Goal: Task Accomplishment & Management: Complete application form

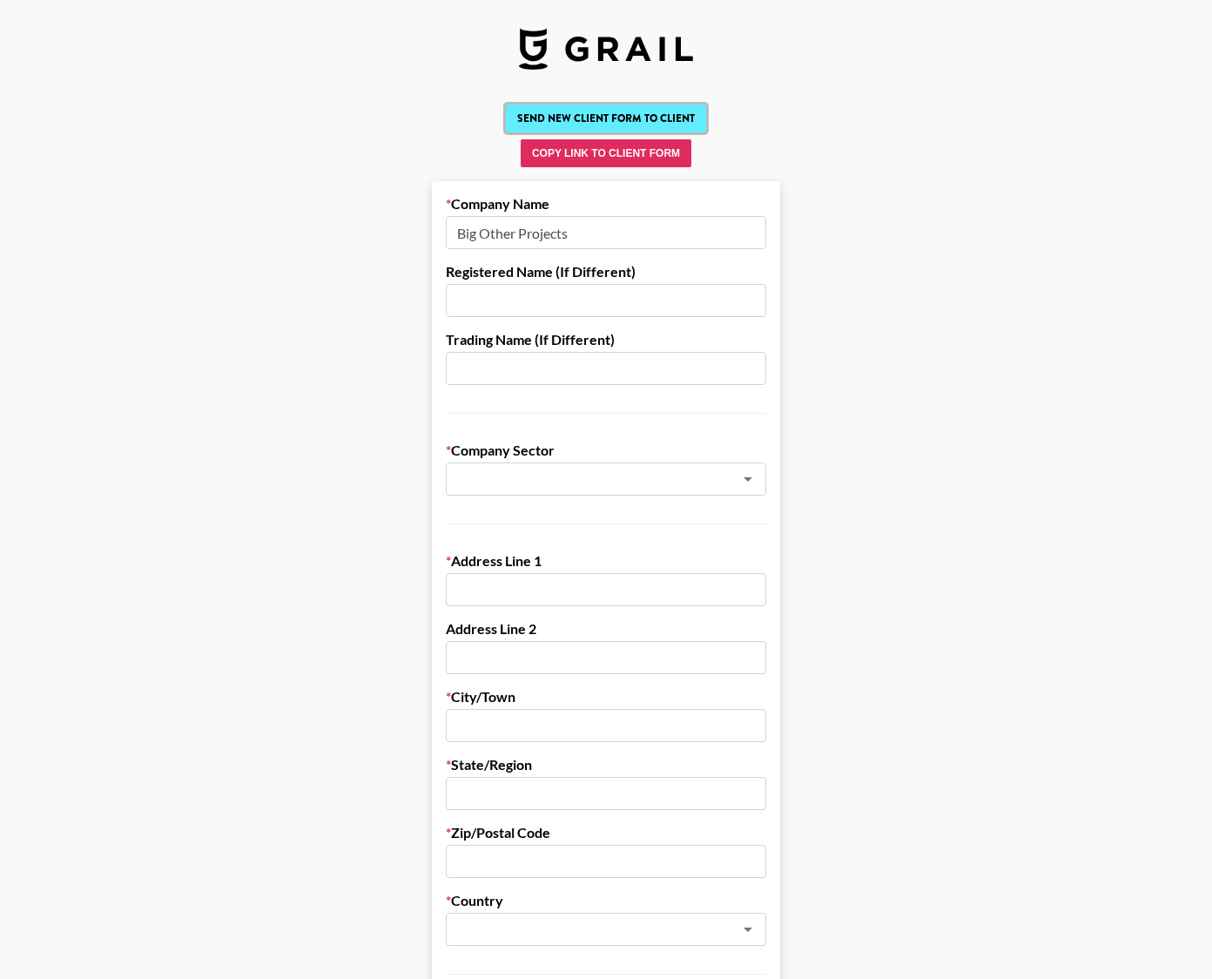
click at [619, 122] on button "Send New Client Form to Client" at bounding box center [606, 118] width 200 height 28
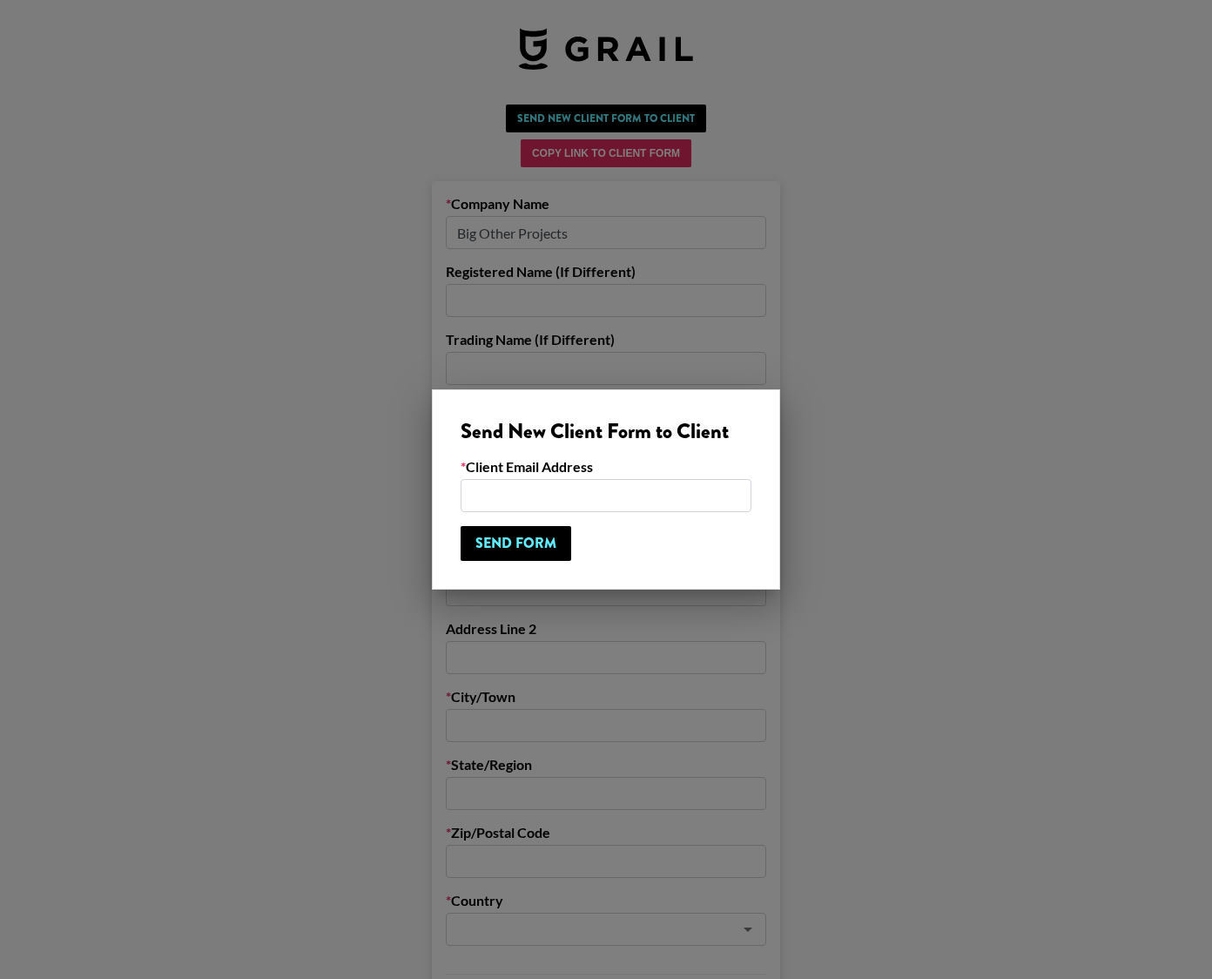
click at [563, 506] on input "email" at bounding box center [606, 495] width 291 height 33
paste input "[PERSON_NAME][EMAIL_ADDRESS][DOMAIN_NAME]"
type input "[PERSON_NAME][EMAIL_ADDRESS][DOMAIN_NAME]"
click at [541, 535] on input "Send Form" at bounding box center [516, 543] width 111 height 35
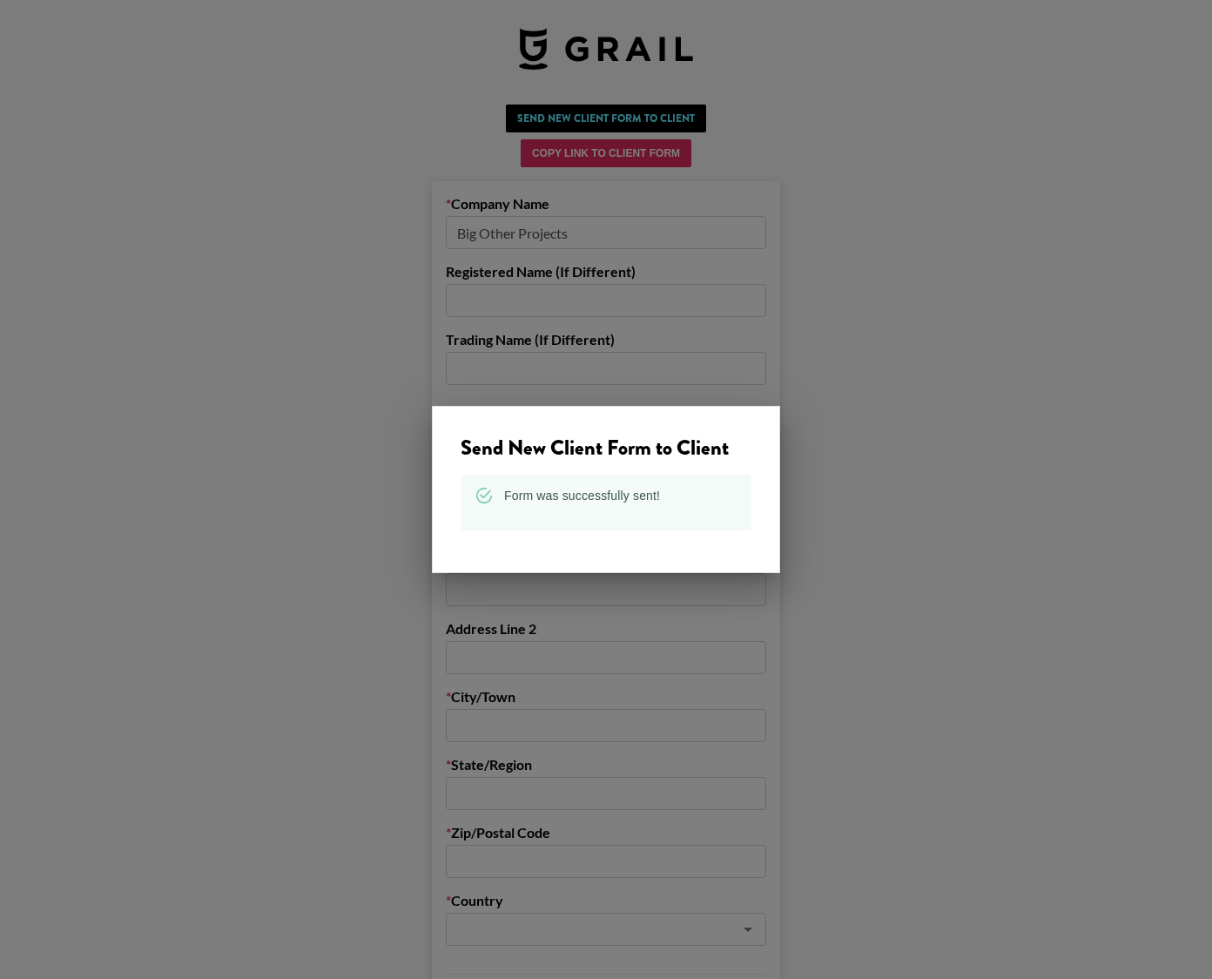
click at [415, 234] on div at bounding box center [606, 489] width 1212 height 979
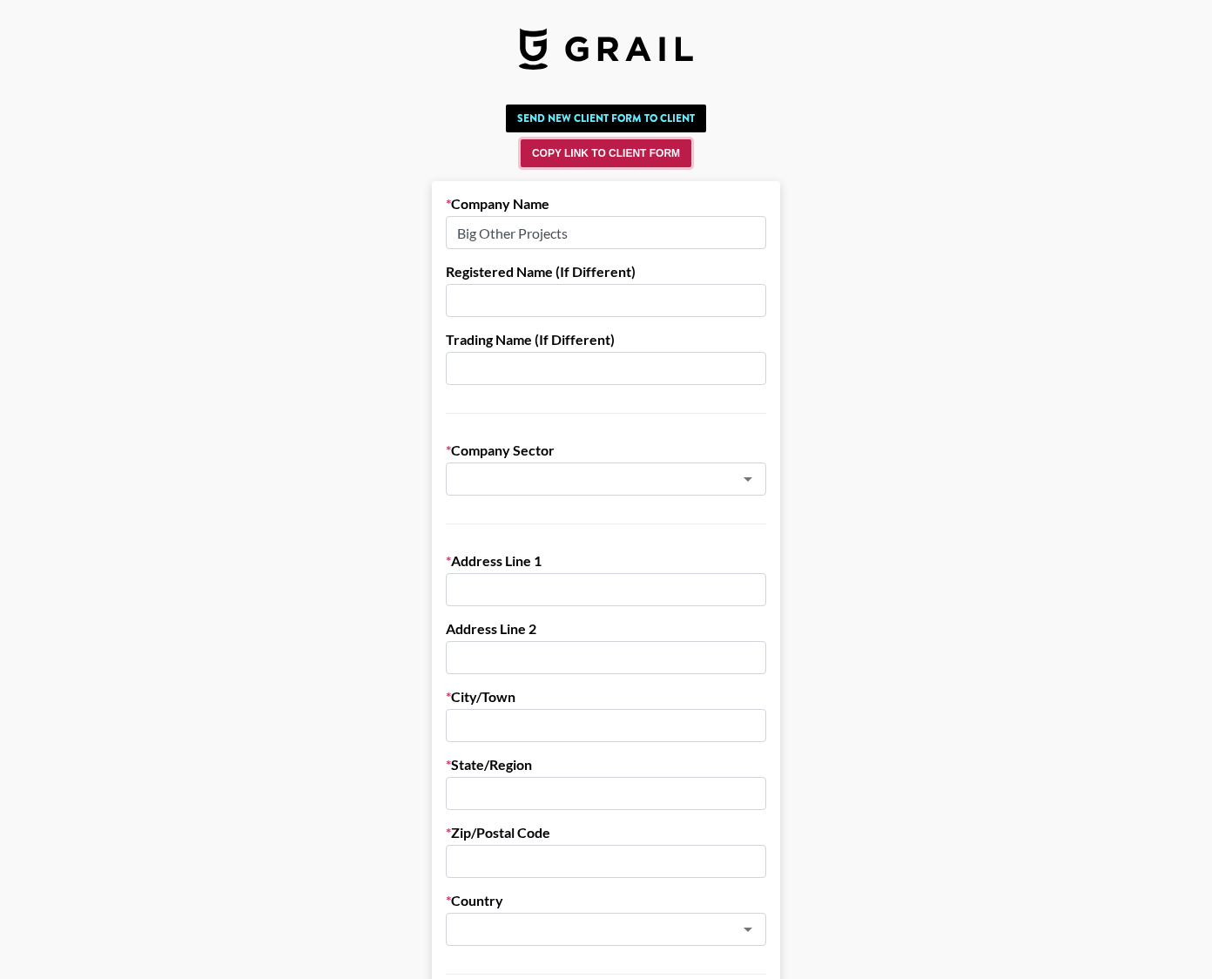
click at [637, 146] on button "Copy Link to Client Form" at bounding box center [606, 153] width 171 height 28
drag, startPoint x: 565, startPoint y: 150, endPoint x: 566, endPoint y: 86, distance: 63.6
click at [565, 150] on button "Copy Link to Client Form" at bounding box center [606, 153] width 171 height 28
click at [556, 153] on button "Copy Link to Client Form" at bounding box center [606, 153] width 171 height 28
click at [578, 159] on button "Copy Link to Client Form" at bounding box center [606, 153] width 171 height 28
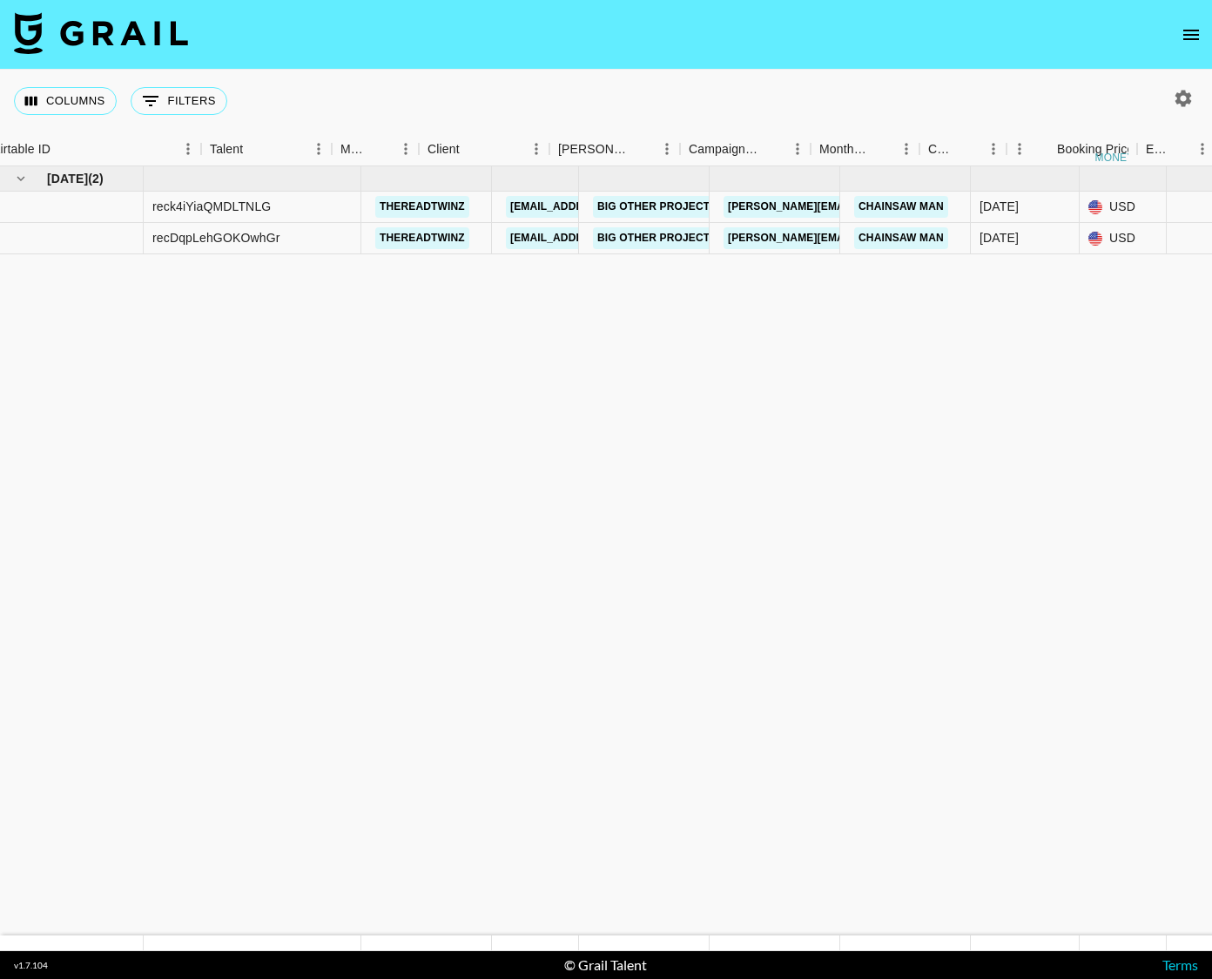
scroll to position [0, 160]
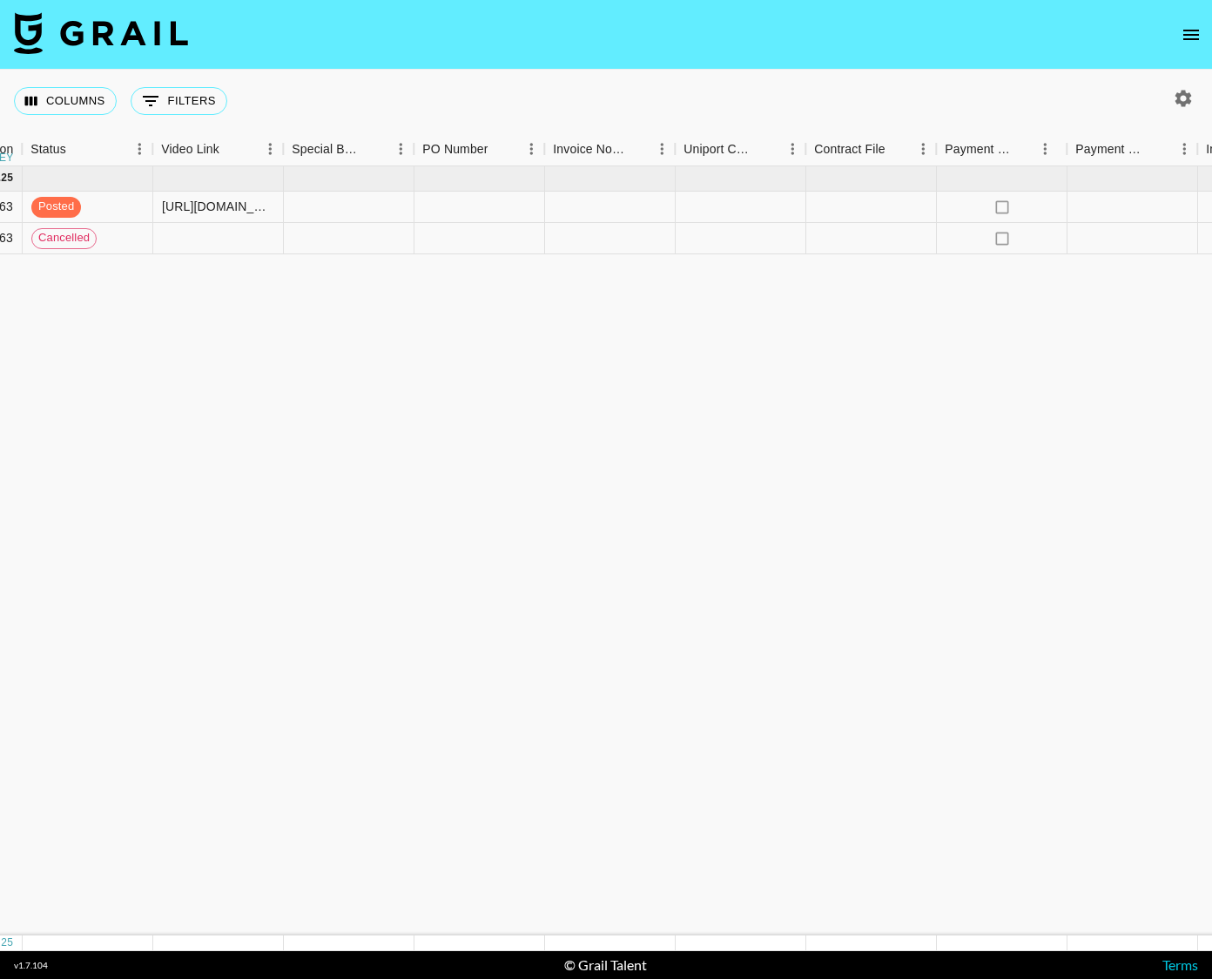
scroll to position [0, 1679]
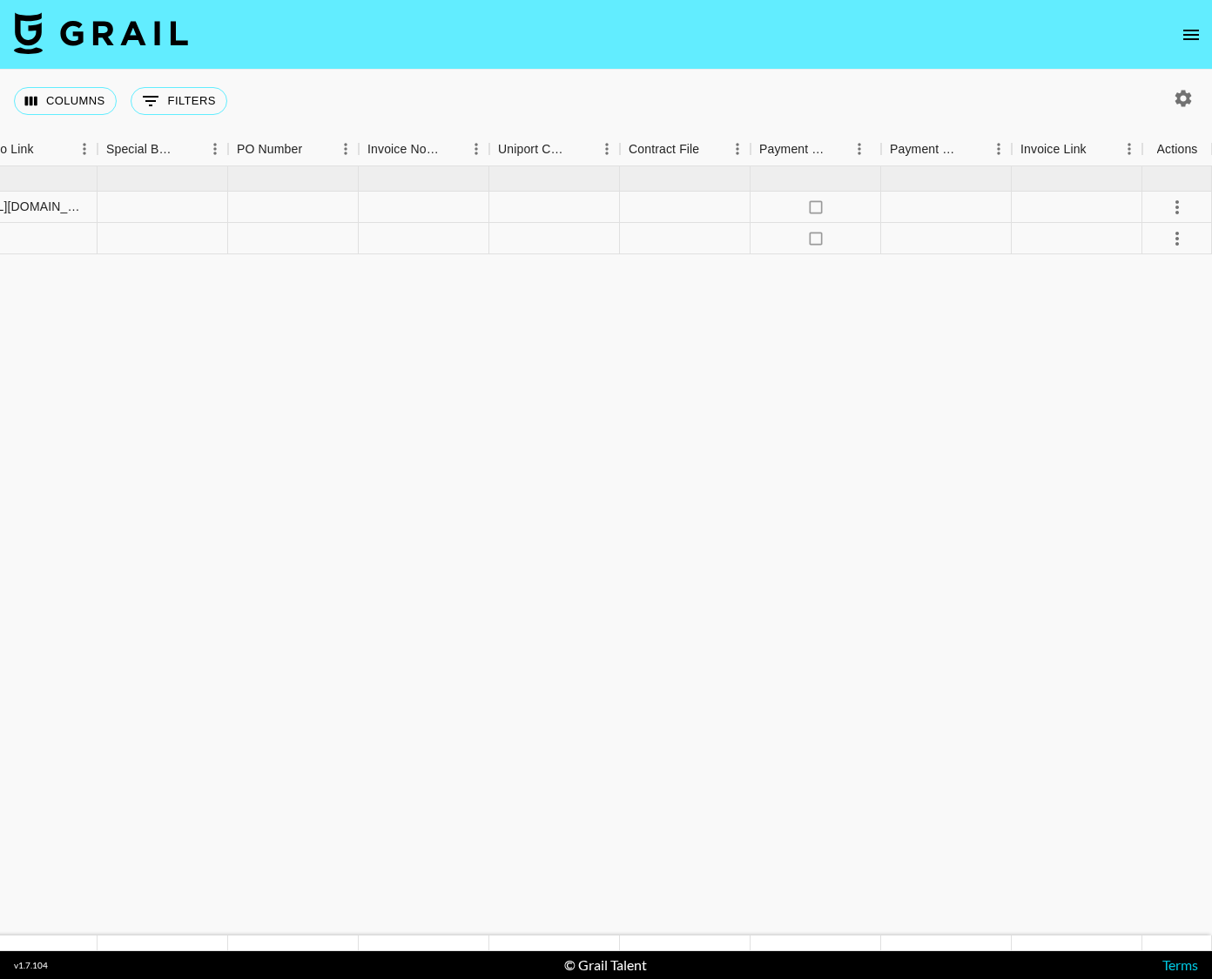
drag, startPoint x: 350, startPoint y: 291, endPoint x: 1291, endPoint y: 280, distance: 941.4
click at [1211, 280] on html "Columns 0 Filters + Booking Month Due Airtable ID Talent Manager Client Booker …" at bounding box center [606, 489] width 1212 height 979
drag, startPoint x: 908, startPoint y: 319, endPoint x: 167, endPoint y: 231, distance: 746.3
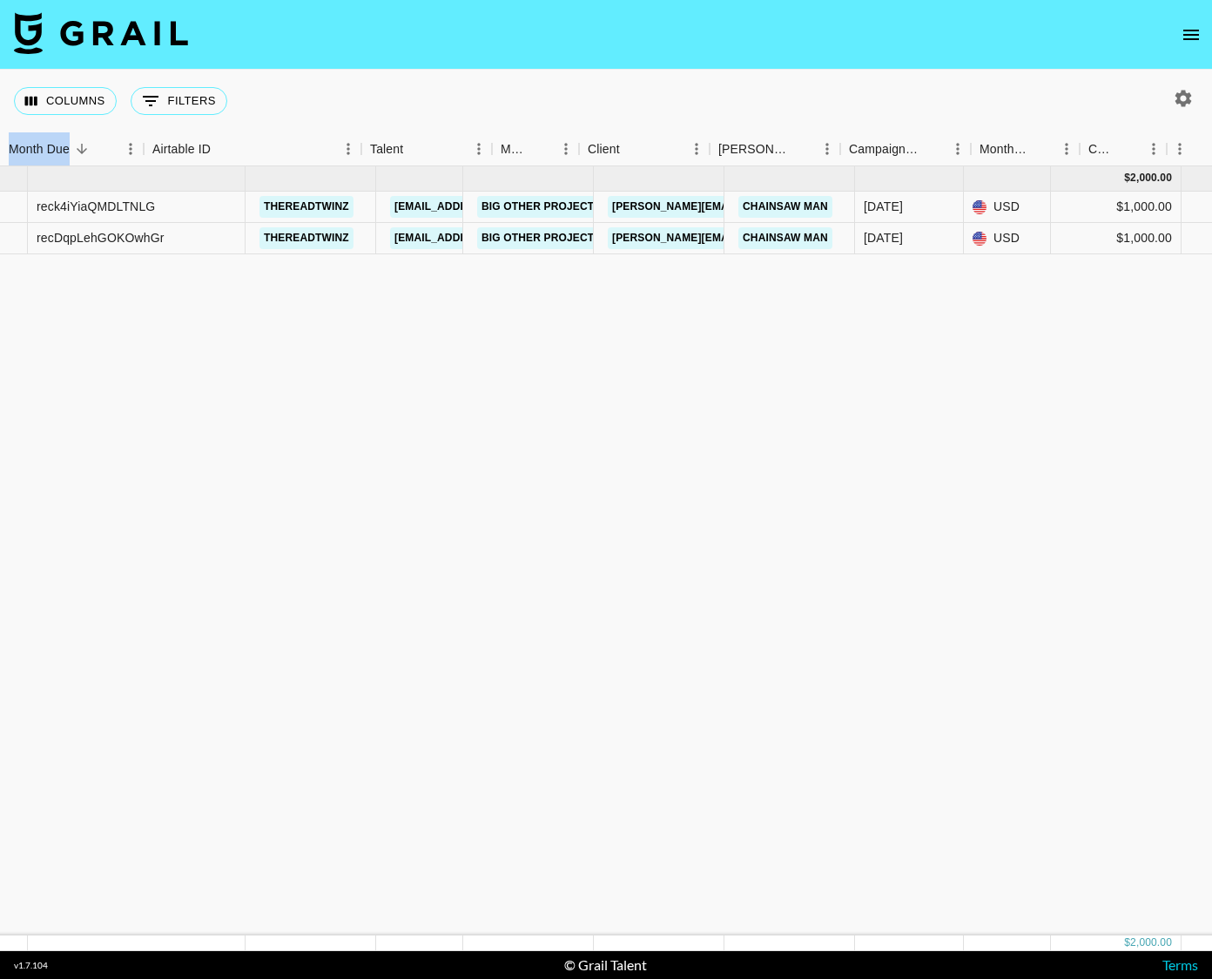
scroll to position [0, 0]
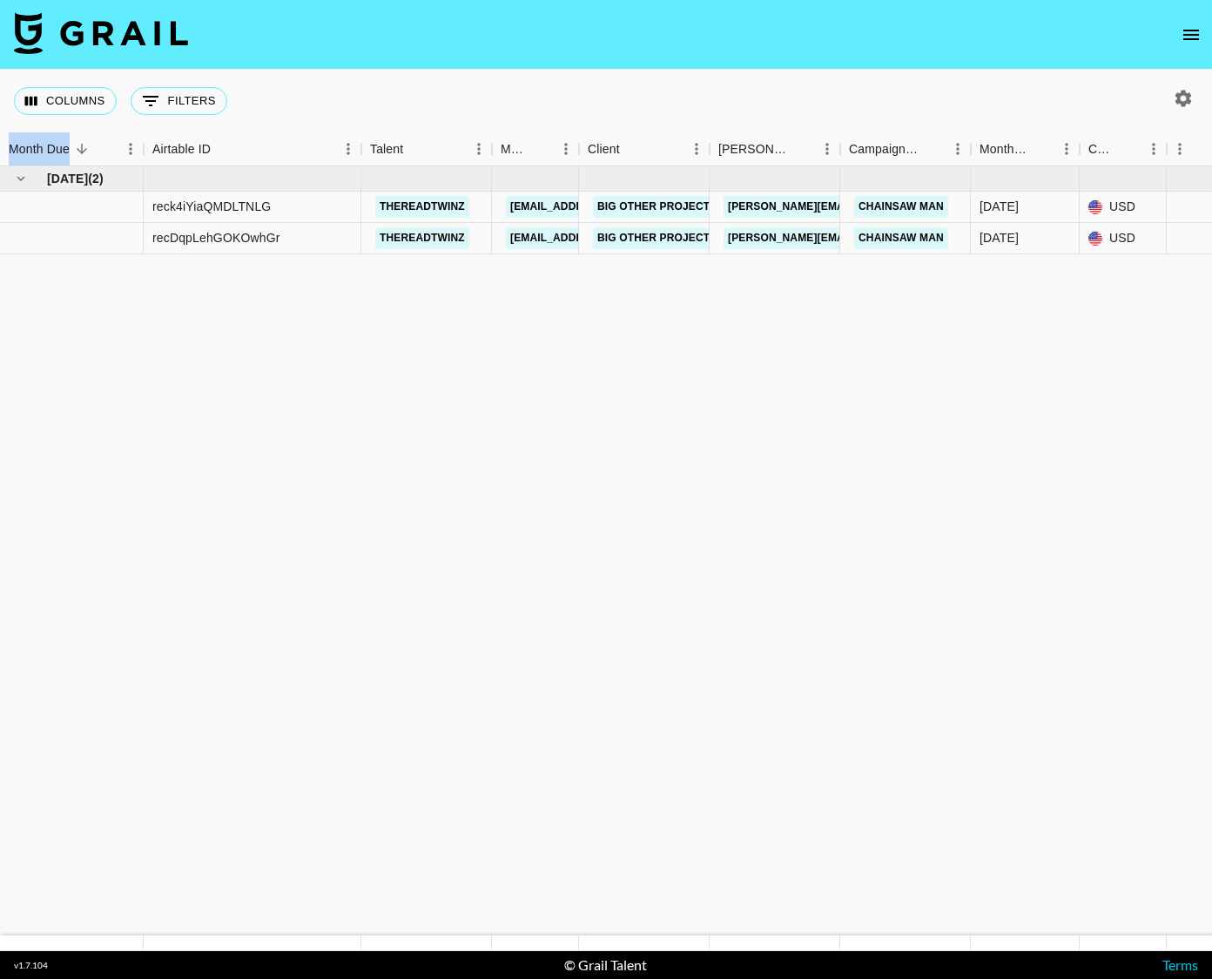
drag, startPoint x: 203, startPoint y: 271, endPoint x: -44, endPoint y: 165, distance: 268.0
click at [0, 165] on html "Columns 0 Filters + Booking Month Due Airtable ID Talent Manager Client Booker …" at bounding box center [606, 489] width 1212 height 979
